Goal: Information Seeking & Learning: Find specific page/section

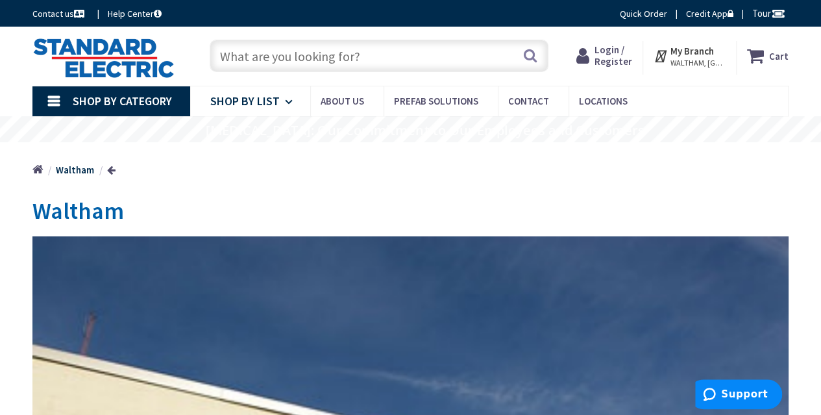
click at [280, 94] on link "Shop By List" at bounding box center [250, 101] width 120 height 30
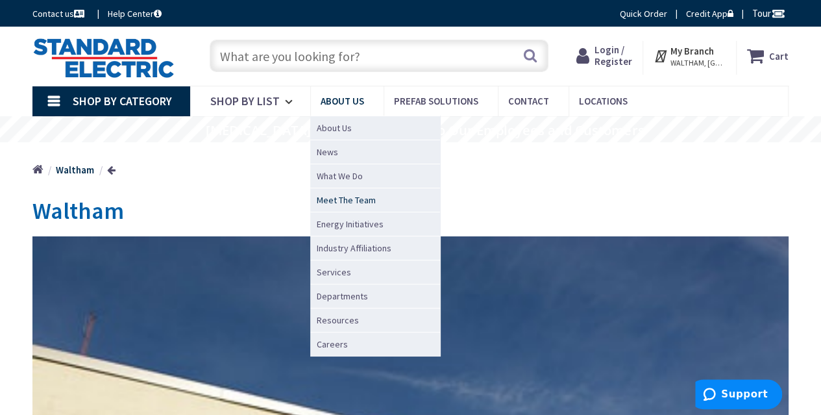
click at [358, 199] on span "Meet The Team" at bounding box center [346, 199] width 59 height 13
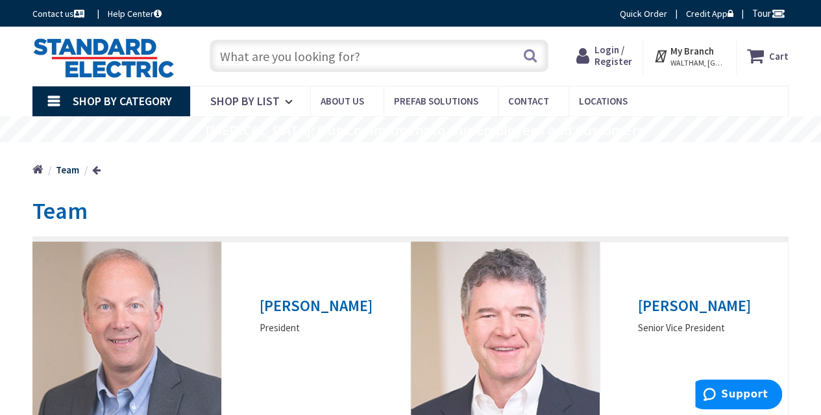
click at [327, 60] on input "text" at bounding box center [379, 56] width 339 height 32
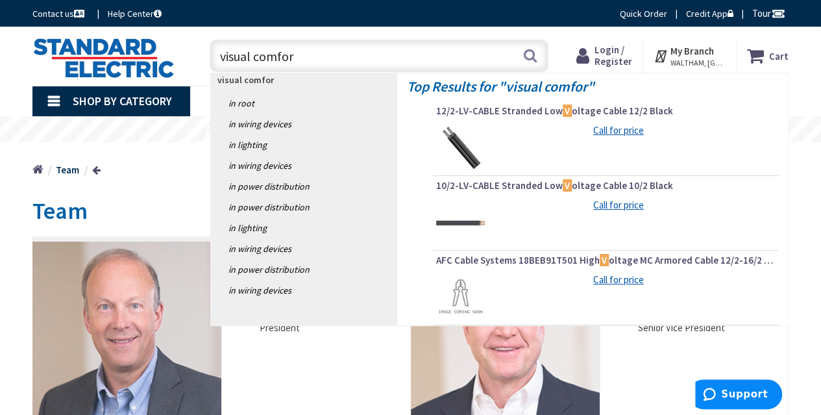
type input "visual comfort"
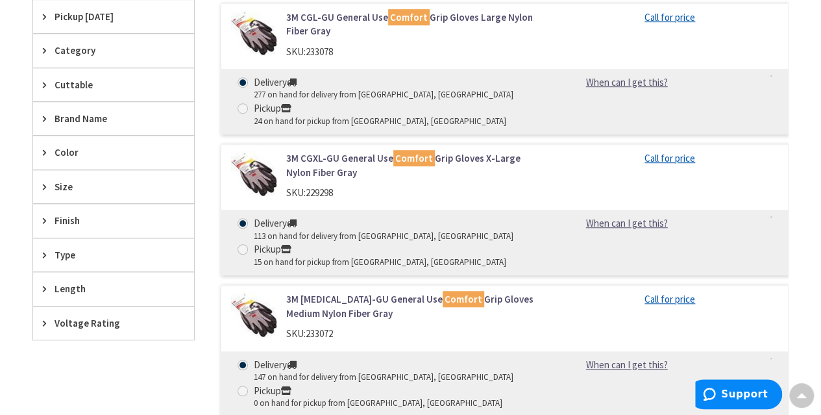
scroll to position [454, 0]
